Goal: Find specific page/section: Find specific page/section

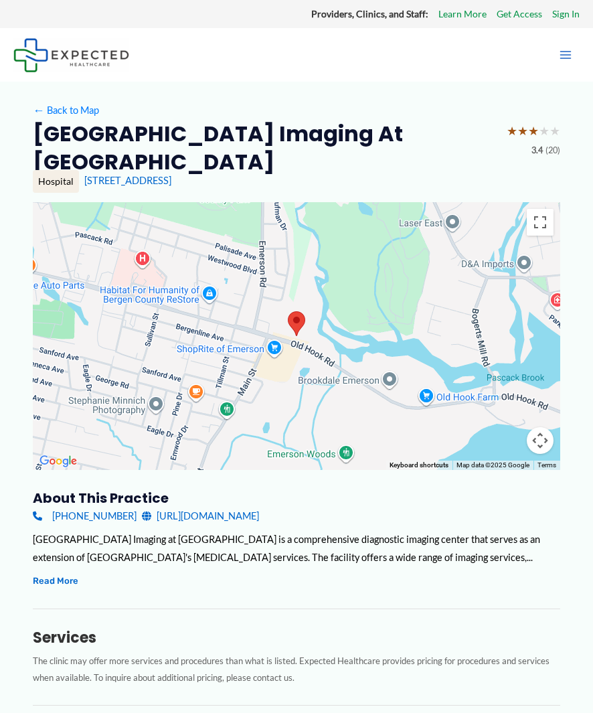
click at [362, 530] on div "[GEOGRAPHIC_DATA] Imaging at [GEOGRAPHIC_DATA] is a comprehensive diagnostic im…" at bounding box center [296, 548] width 527 height 36
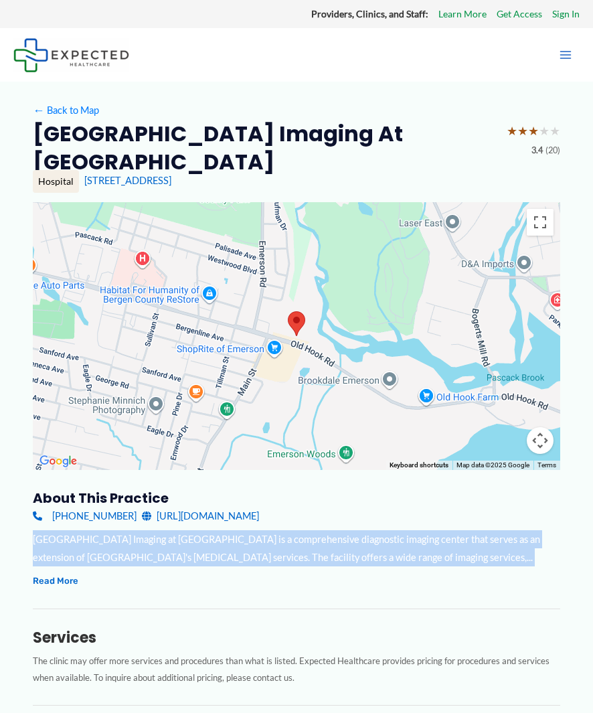
click at [362, 530] on div "[GEOGRAPHIC_DATA] Imaging at [GEOGRAPHIC_DATA] is a comprehensive diagnostic im…" at bounding box center [296, 548] width 527 height 36
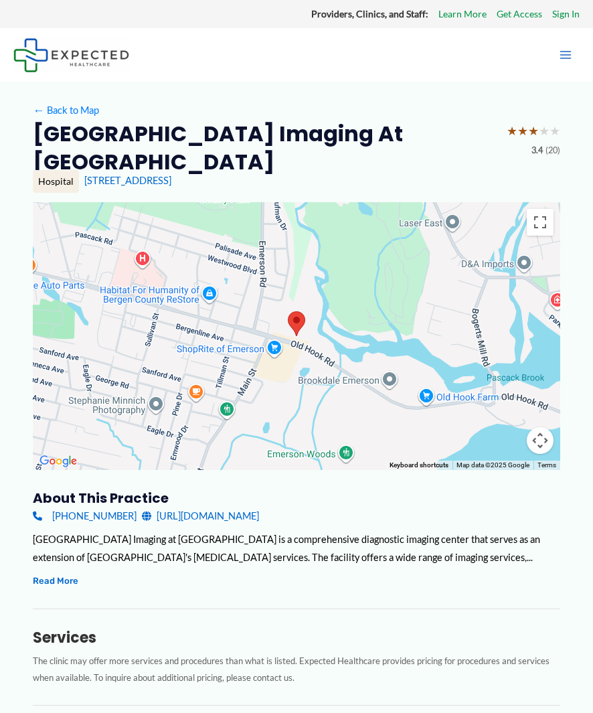
click at [388, 561] on div "[GEOGRAPHIC_DATA] Imaging at [GEOGRAPHIC_DATA] is a comprehensive diagnostic im…" at bounding box center [296, 559] width 527 height 59
click at [193, 138] on h2 "[GEOGRAPHIC_DATA] Imaging at [GEOGRAPHIC_DATA]" at bounding box center [264, 148] width 463 height 56
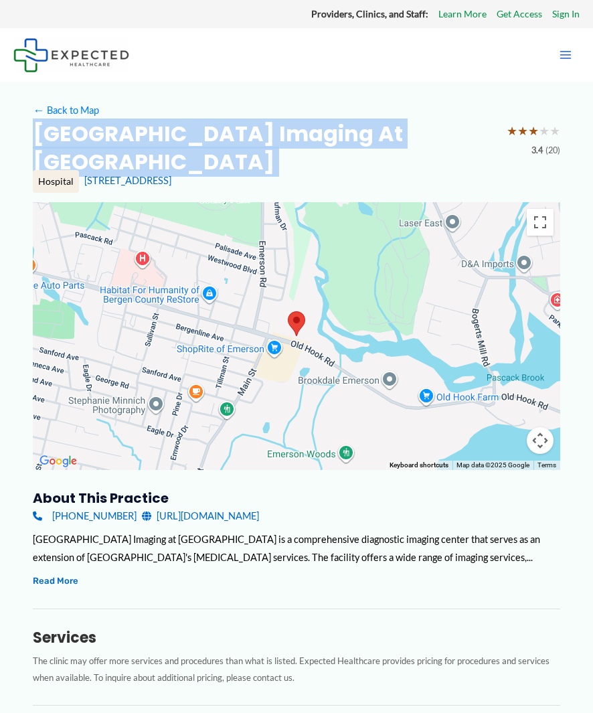
click at [193, 138] on h2 "[GEOGRAPHIC_DATA] Imaging at [GEOGRAPHIC_DATA]" at bounding box center [264, 148] width 463 height 56
click at [104, 127] on h2 "[GEOGRAPHIC_DATA] Imaging at [GEOGRAPHIC_DATA]" at bounding box center [264, 148] width 463 height 56
click at [104, 128] on h2 "[GEOGRAPHIC_DATA] Imaging at [GEOGRAPHIC_DATA]" at bounding box center [264, 148] width 463 height 56
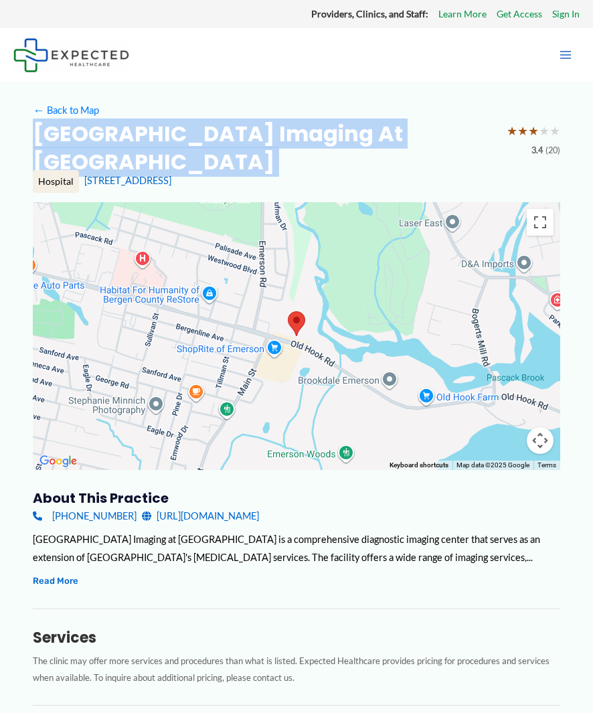
click at [104, 128] on h2 "[GEOGRAPHIC_DATA] Imaging at [GEOGRAPHIC_DATA]" at bounding box center [264, 148] width 463 height 56
click at [106, 135] on h2 "[GEOGRAPHIC_DATA] Imaging at [GEOGRAPHIC_DATA]" at bounding box center [264, 148] width 463 height 56
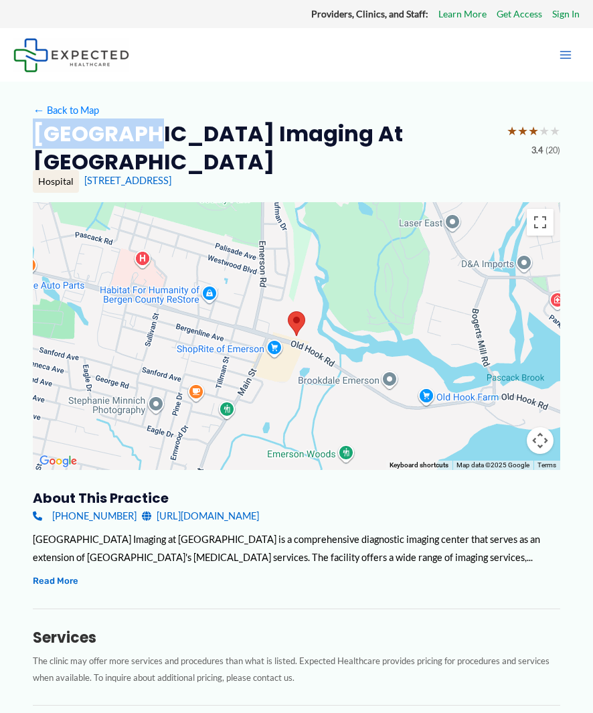
click at [106, 137] on h2 "[GEOGRAPHIC_DATA] Imaging at [GEOGRAPHIC_DATA]" at bounding box center [264, 148] width 463 height 56
click at [106, 139] on h2 "[GEOGRAPHIC_DATA] Imaging at [GEOGRAPHIC_DATA]" at bounding box center [264, 148] width 463 height 56
click at [309, 136] on h2 "[GEOGRAPHIC_DATA] Imaging at [GEOGRAPHIC_DATA]" at bounding box center [264, 148] width 463 height 56
click at [310, 138] on h2 "[GEOGRAPHIC_DATA] Imaging at [GEOGRAPHIC_DATA]" at bounding box center [264, 148] width 463 height 56
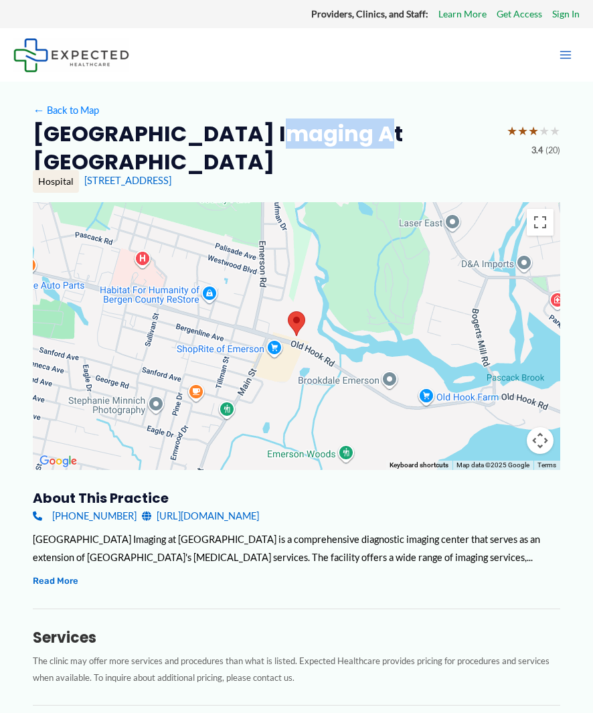
click at [311, 138] on h2 "[GEOGRAPHIC_DATA] Imaging at [GEOGRAPHIC_DATA]" at bounding box center [264, 148] width 463 height 56
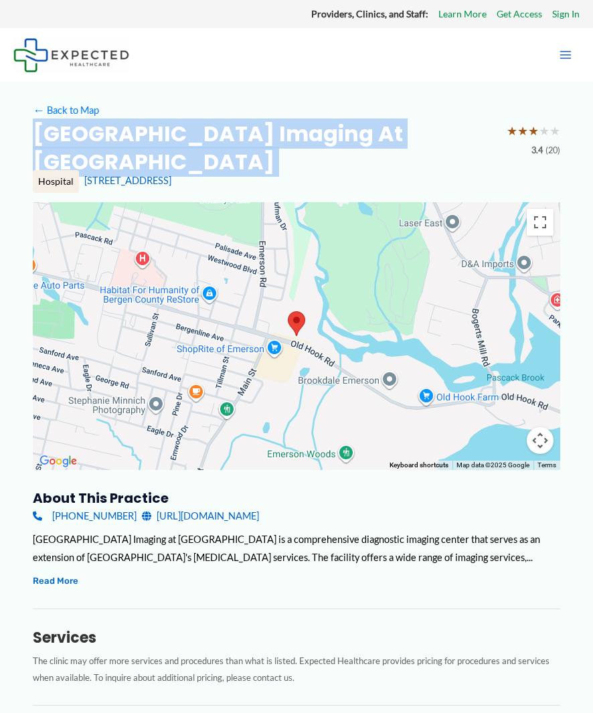
click at [311, 138] on h2 "[GEOGRAPHIC_DATA] Imaging at [GEOGRAPHIC_DATA]" at bounding box center [264, 148] width 463 height 56
click at [363, 133] on h2 "[GEOGRAPHIC_DATA] Imaging at [GEOGRAPHIC_DATA]" at bounding box center [264, 148] width 463 height 56
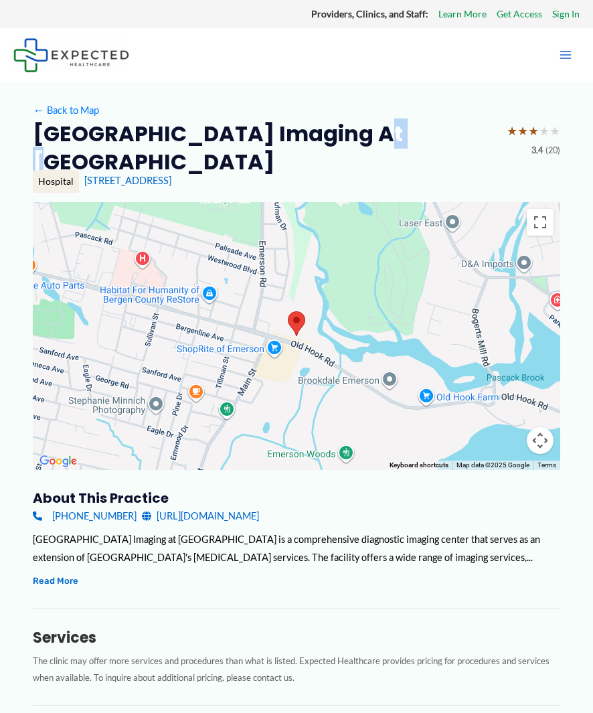
click at [363, 133] on h2 "[GEOGRAPHIC_DATA] Imaging at [GEOGRAPHIC_DATA]" at bounding box center [264, 148] width 463 height 56
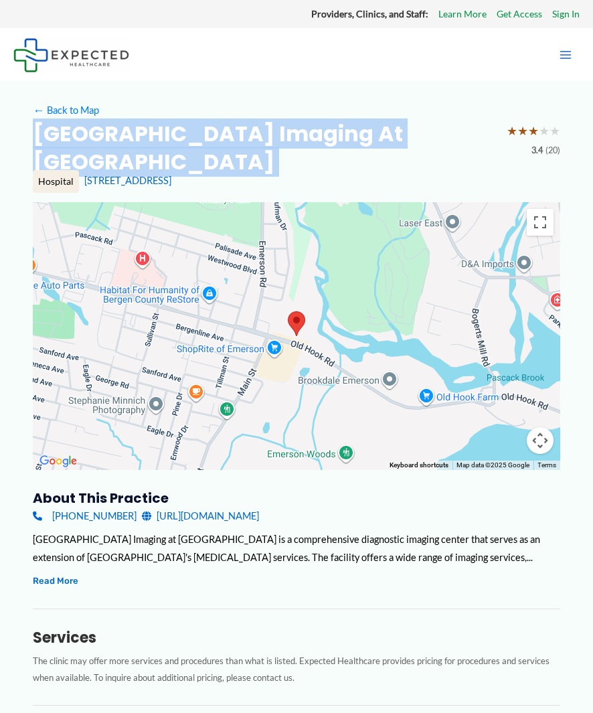
click at [364, 133] on h2 "[GEOGRAPHIC_DATA] Imaging at [GEOGRAPHIC_DATA]" at bounding box center [264, 148] width 463 height 56
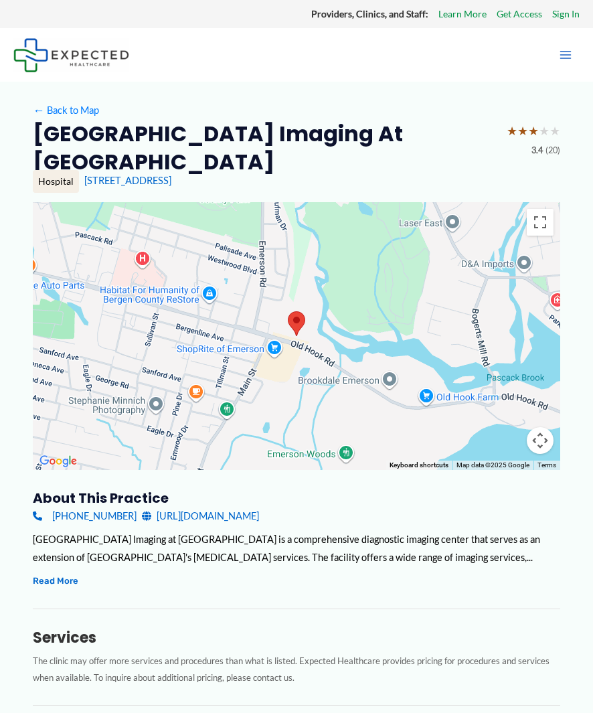
click at [522, 117] on div "← Back to Map" at bounding box center [296, 110] width 527 height 19
click at [474, 124] on h2 "[GEOGRAPHIC_DATA] Imaging at [GEOGRAPHIC_DATA]" at bounding box center [264, 148] width 463 height 56
click at [458, 133] on h2 "[GEOGRAPHIC_DATA] Imaging at [GEOGRAPHIC_DATA]" at bounding box center [264, 148] width 463 height 56
click at [460, 134] on h2 "[GEOGRAPHIC_DATA] Imaging at [GEOGRAPHIC_DATA]" at bounding box center [264, 148] width 463 height 56
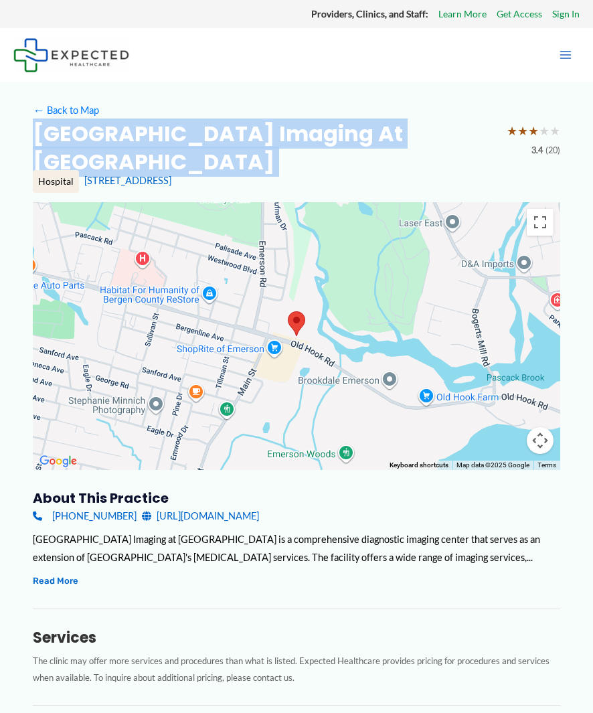
click at [460, 134] on h2 "[GEOGRAPHIC_DATA] Imaging at [GEOGRAPHIC_DATA]" at bounding box center [264, 148] width 463 height 56
click at [391, 152] on div "[GEOGRAPHIC_DATA] Imaging at [GEOGRAPHIC_DATA] ★ ★ ★ ★ ★ 3.4 (20) Hospital [STR…" at bounding box center [296, 161] width 527 height 82
click at [400, 143] on h2 "[GEOGRAPHIC_DATA] Imaging at [GEOGRAPHIC_DATA]" at bounding box center [264, 148] width 463 height 56
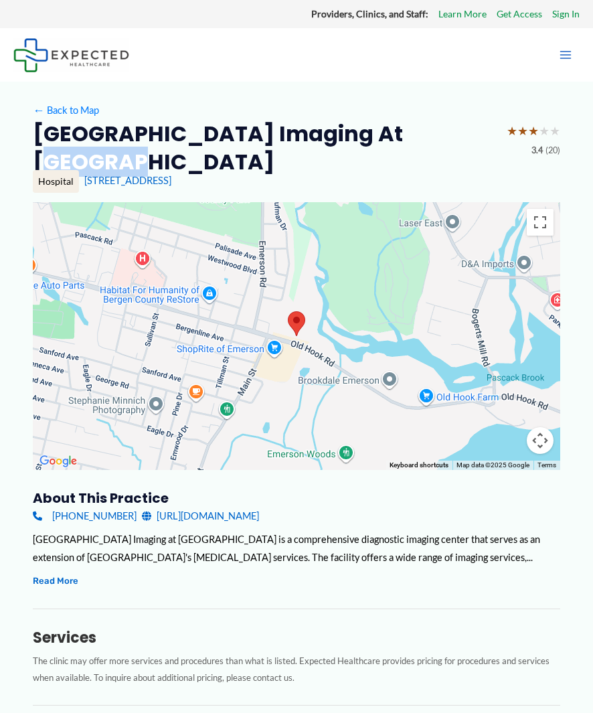
click at [400, 143] on h2 "[GEOGRAPHIC_DATA] Imaging at [GEOGRAPHIC_DATA]" at bounding box center [264, 148] width 463 height 56
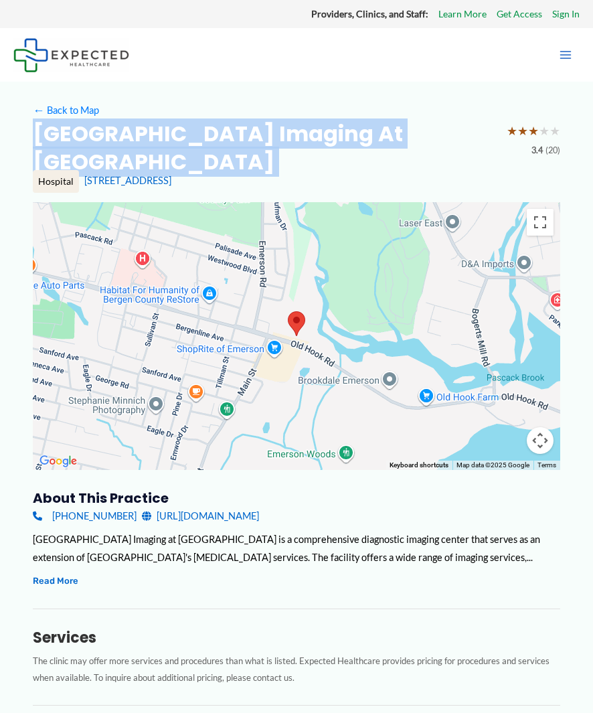
click at [400, 143] on h2 "[GEOGRAPHIC_DATA] Imaging at [GEOGRAPHIC_DATA]" at bounding box center [264, 148] width 463 height 56
click at [456, 127] on h2 "[GEOGRAPHIC_DATA] Imaging at [GEOGRAPHIC_DATA]" at bounding box center [264, 148] width 463 height 56
click at [457, 135] on h2 "[GEOGRAPHIC_DATA] Imaging at [GEOGRAPHIC_DATA]" at bounding box center [264, 148] width 463 height 56
